Goal: Task Accomplishment & Management: Use online tool/utility

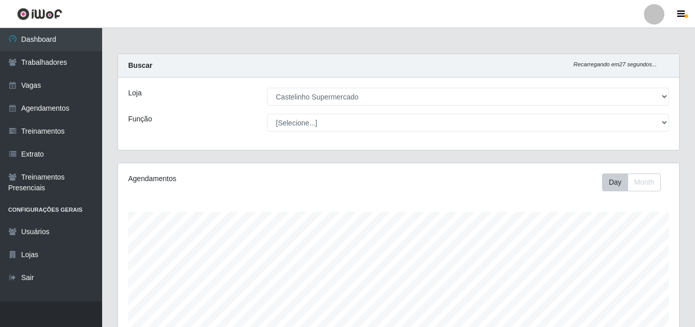
select select "377"
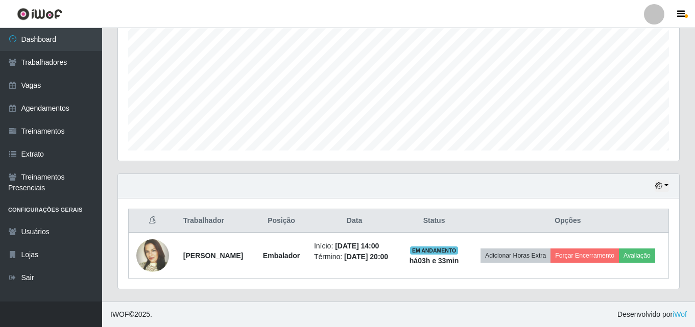
scroll to position [212, 561]
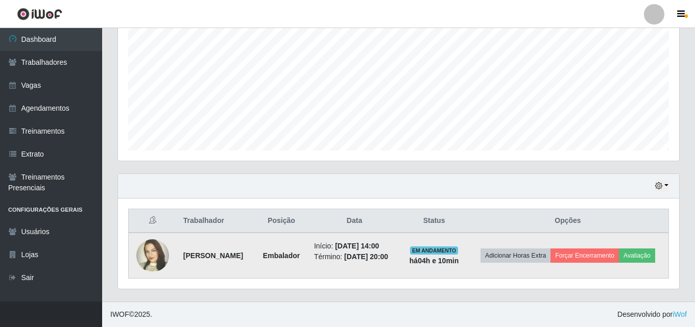
click at [145, 253] on img at bounding box center [152, 256] width 33 height 71
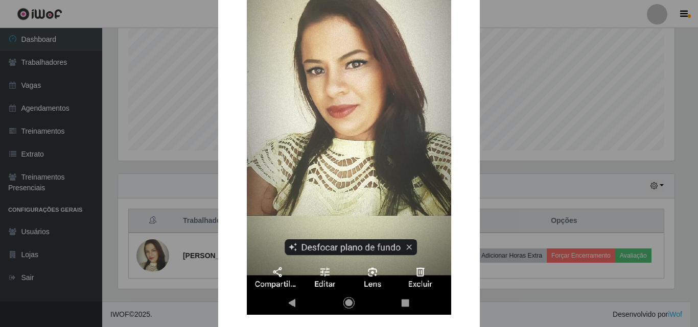
scroll to position [153, 0]
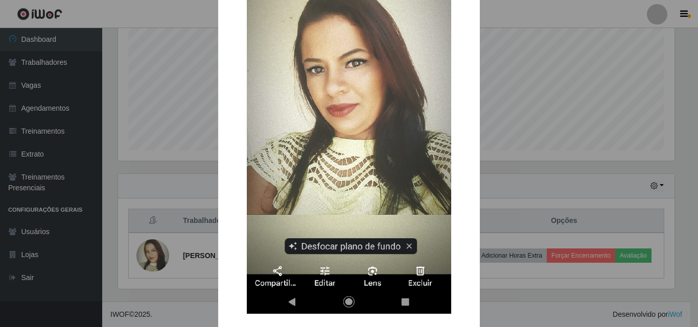
click at [499, 136] on div "× OK Cancel" at bounding box center [349, 163] width 698 height 327
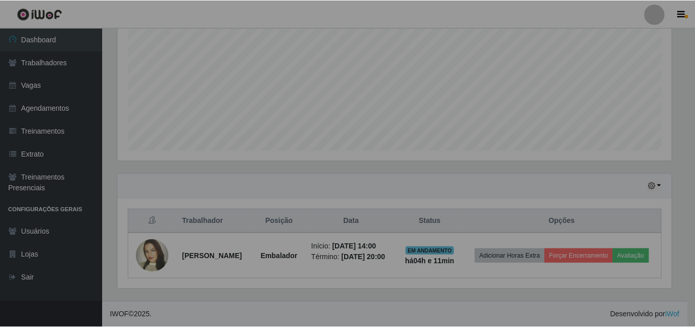
scroll to position [212, 561]
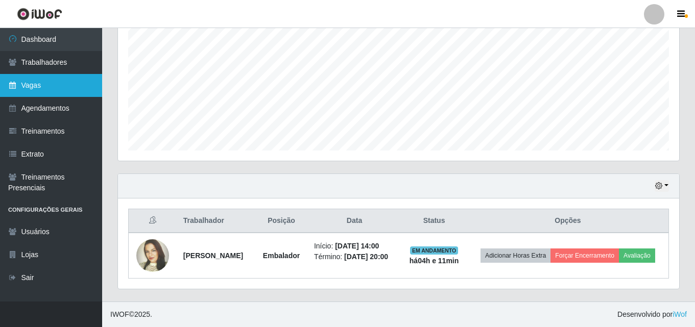
click at [59, 75] on link "Vagas" at bounding box center [51, 85] width 102 height 23
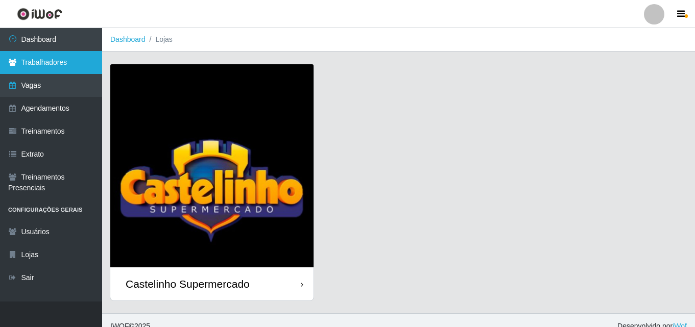
click at [55, 59] on link "Trabalhadores" at bounding box center [51, 62] width 102 height 23
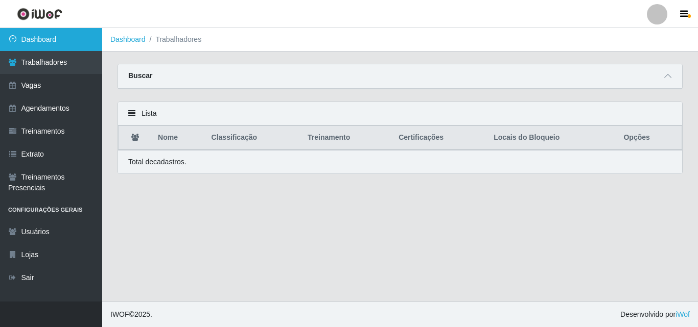
click at [68, 41] on link "Dashboard" at bounding box center [51, 39] width 102 height 23
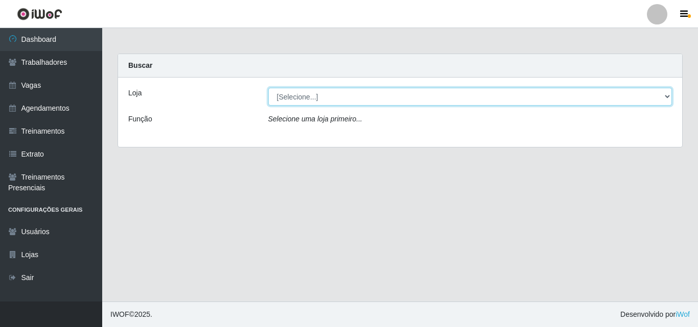
click at [297, 96] on select "[Selecione...] Castelinho Supermercado" at bounding box center [470, 97] width 404 height 18
select select "377"
click at [268, 88] on select "[Selecione...] Castelinho Supermercado" at bounding box center [470, 97] width 404 height 18
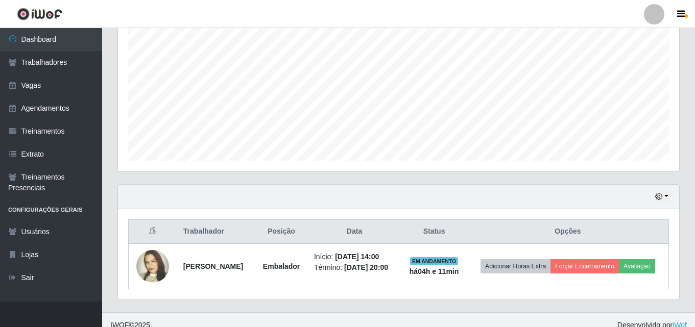
scroll to position [204, 0]
click at [666, 192] on button "button" at bounding box center [662, 197] width 14 height 12
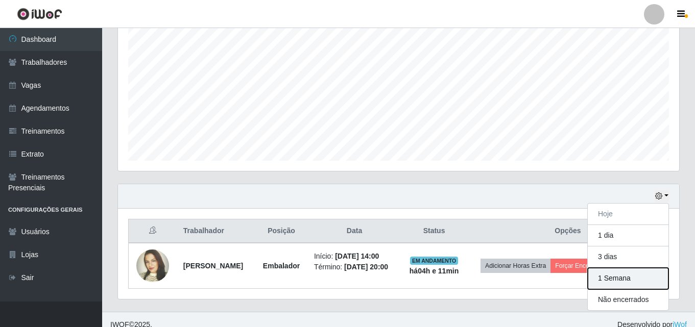
click at [625, 279] on button "1 Semana" at bounding box center [628, 278] width 81 height 21
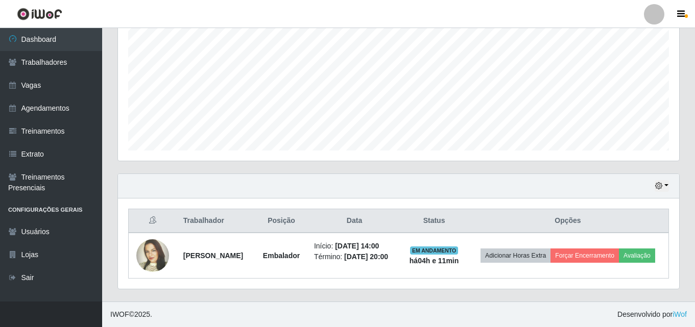
scroll to position [222, 0]
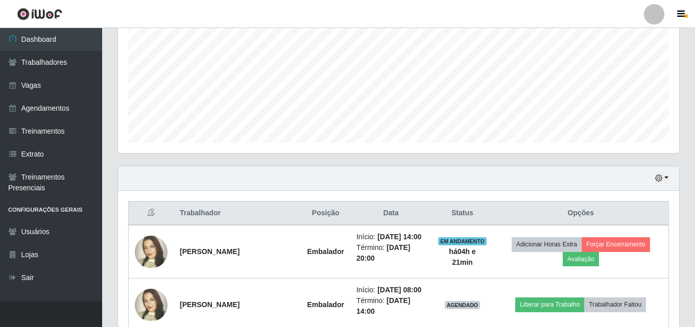
click at [55, 11] on img at bounding box center [39, 14] width 45 height 13
click at [374, 23] on header "Perfil Alterar Senha Sair" at bounding box center [347, 14] width 695 height 28
